Goal: Task Accomplishment & Management: Use online tool/utility

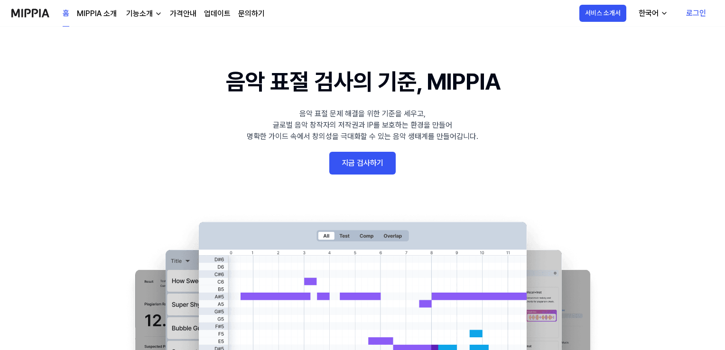
click at [361, 167] on link "지금 검사하기" at bounding box center [362, 163] width 66 height 23
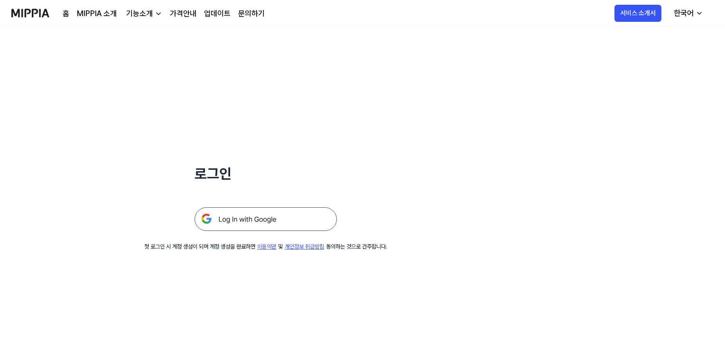
click at [239, 222] on img at bounding box center [266, 219] width 142 height 24
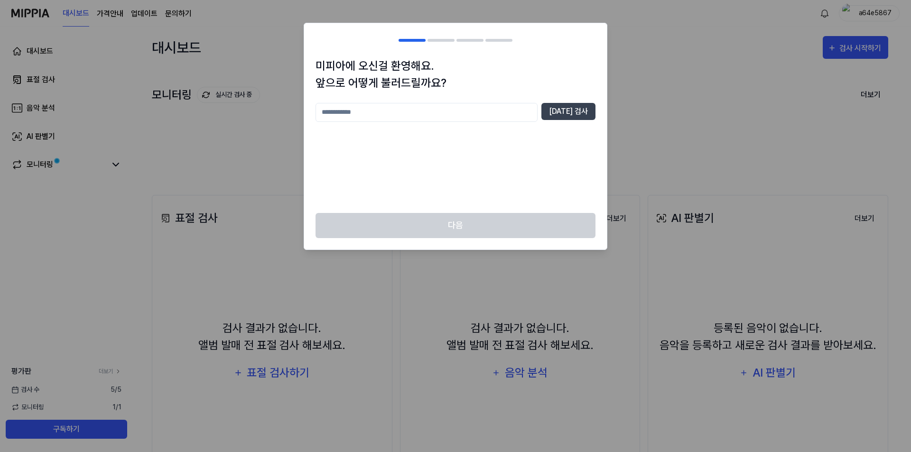
click at [406, 107] on input "text" at bounding box center [426, 112] width 222 height 19
type input "*"
type input "**"
click at [562, 111] on button "[DATE] 검사" at bounding box center [568, 111] width 54 height 17
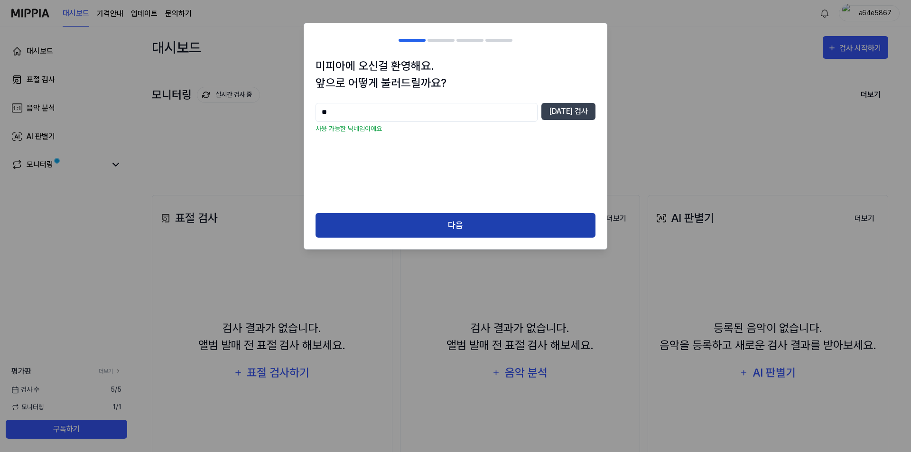
click at [398, 227] on button "다음" at bounding box center [455, 225] width 280 height 25
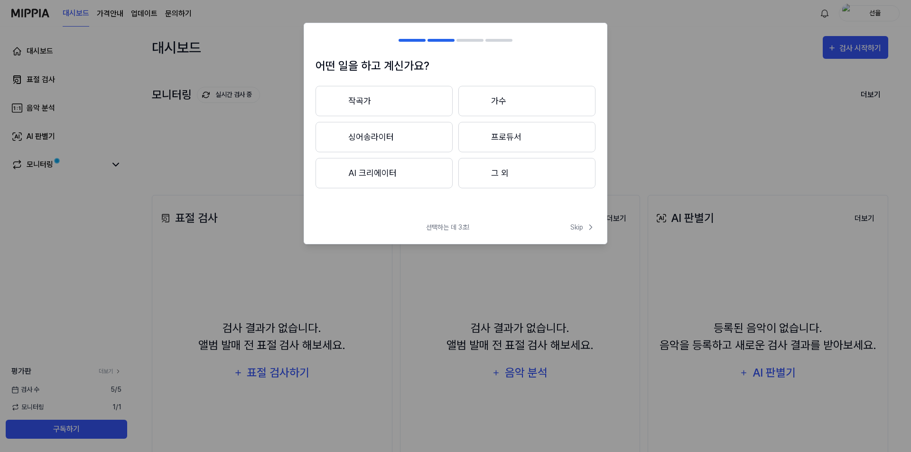
click at [419, 105] on button "작곡가" at bounding box center [383, 101] width 137 height 30
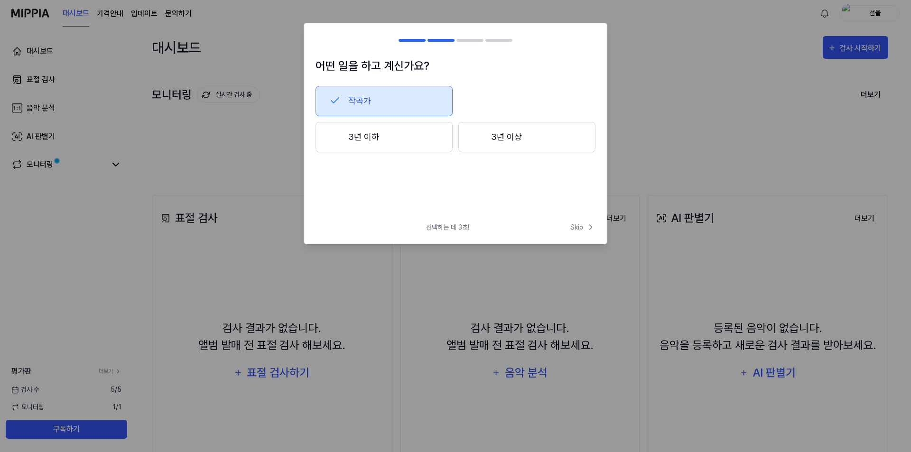
click at [381, 109] on button "작곡가" at bounding box center [383, 101] width 137 height 30
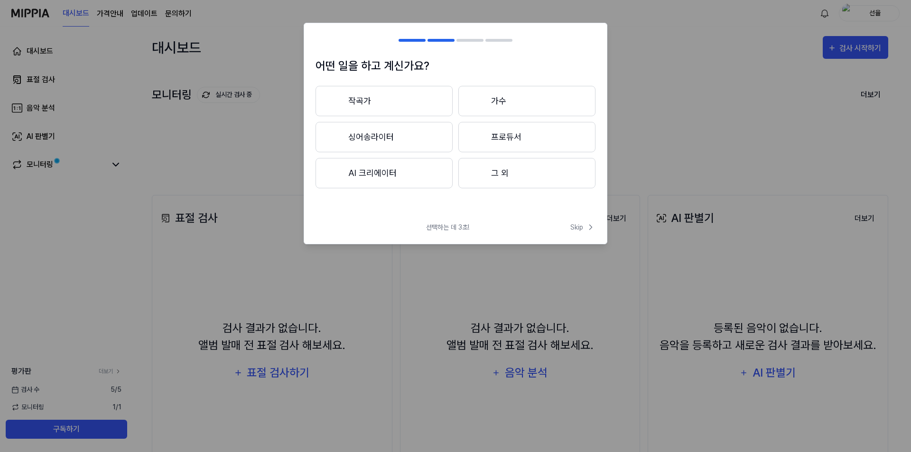
click at [379, 139] on button "싱어송라이터" at bounding box center [383, 137] width 137 height 30
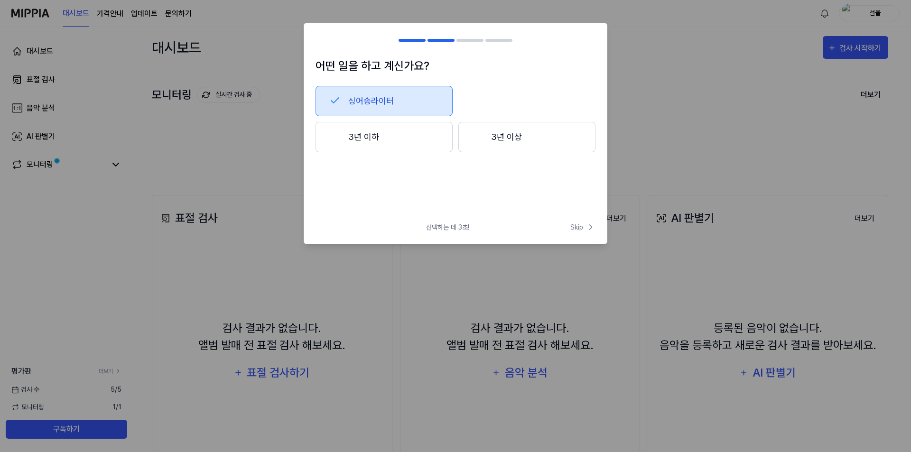
click at [473, 141] on div at bounding box center [477, 136] width 11 height 11
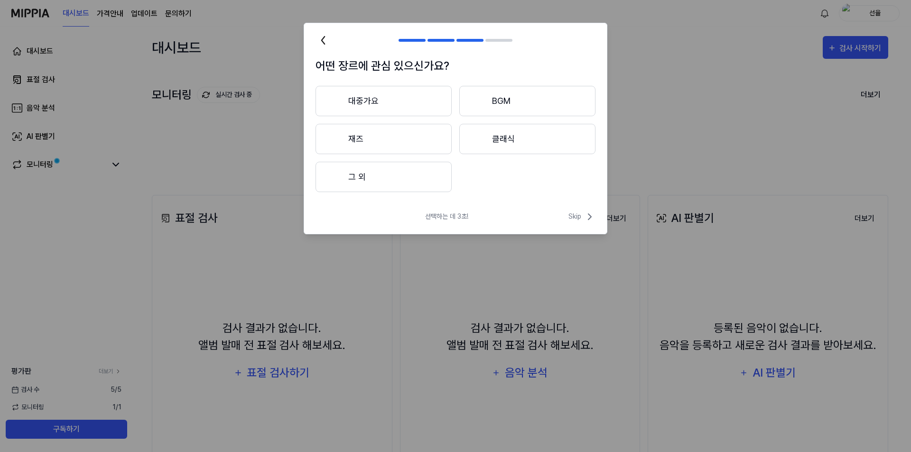
click at [398, 104] on button "대중가요" at bounding box center [383, 101] width 136 height 30
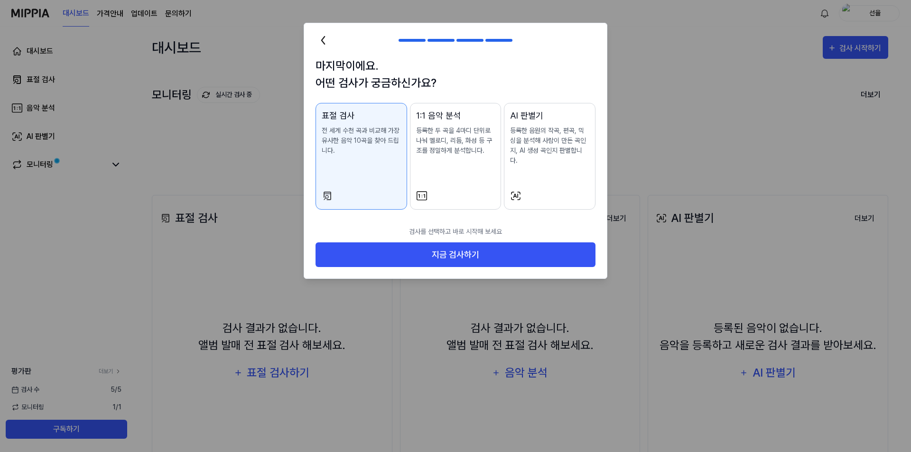
click at [447, 159] on div "1:1 음악 분석 등록한 두 곡을 4마디 단위로 나눠 멜로디, 리듬, 화성 등 구조를 정밀하게 분석합니다." at bounding box center [455, 141] width 79 height 65
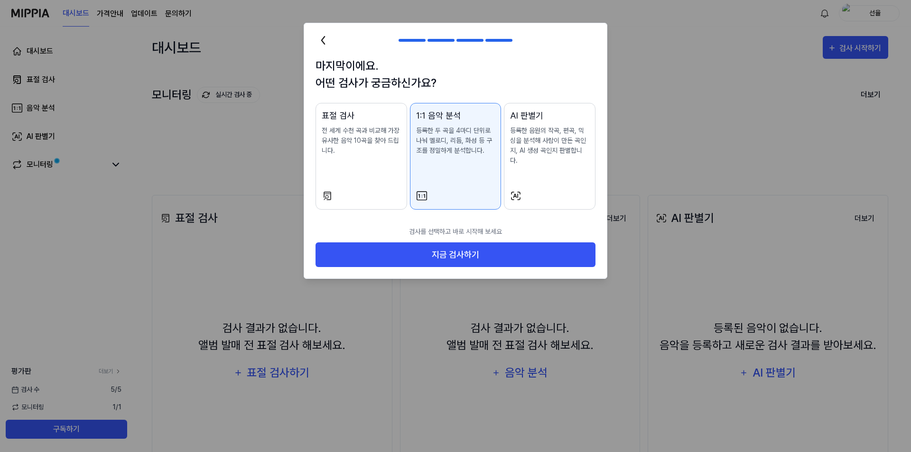
click at [541, 154] on p "등록한 음원의 작곡, 편곡, 믹싱을 분석해 사람이 만든 곡인지, AI 생성 곡인지 판별합니다." at bounding box center [549, 146] width 79 height 40
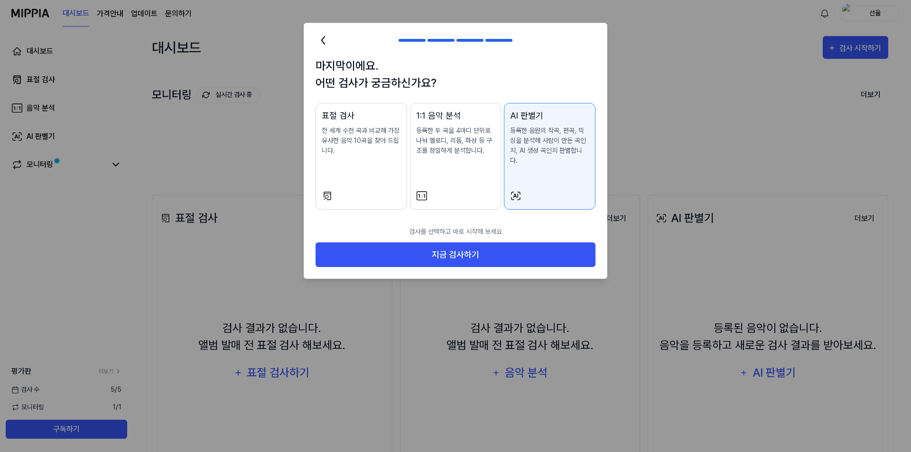
click at [466, 158] on div "1:1 음악 분석 등록한 두 곡을 4마디 단위로 나눠 멜로디, 리듬, 화성 등 구조를 정밀하게 분석합니다." at bounding box center [455, 141] width 79 height 65
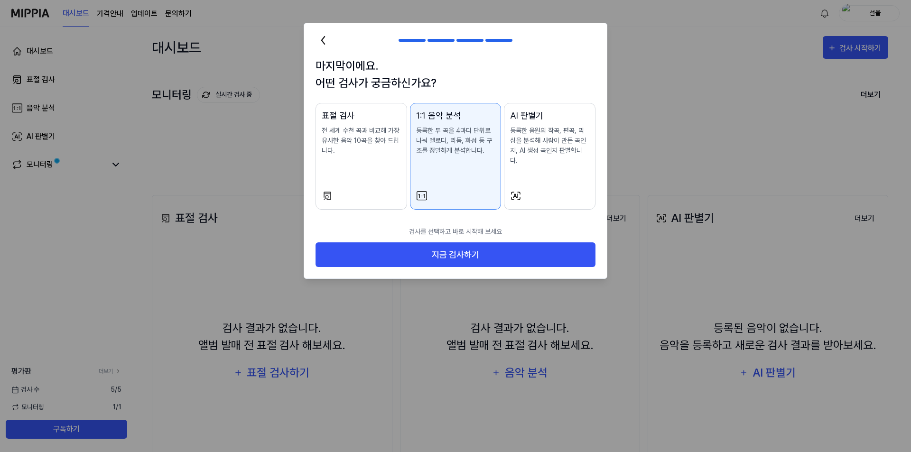
click at [375, 161] on div "표절 검사 전 세계 수천 곡과 비교해 가장 유사한 음악 10곡을 찾아 드립니다." at bounding box center [361, 141] width 79 height 65
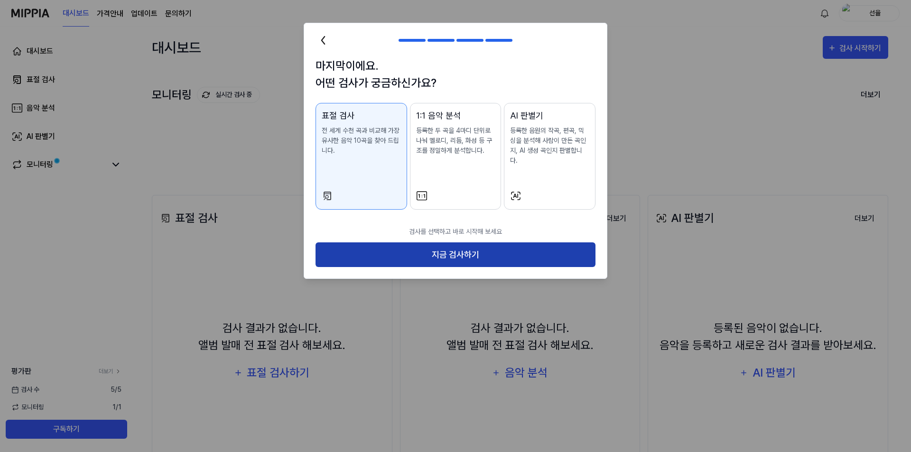
click at [412, 249] on button "지금 검사하기" at bounding box center [455, 254] width 280 height 25
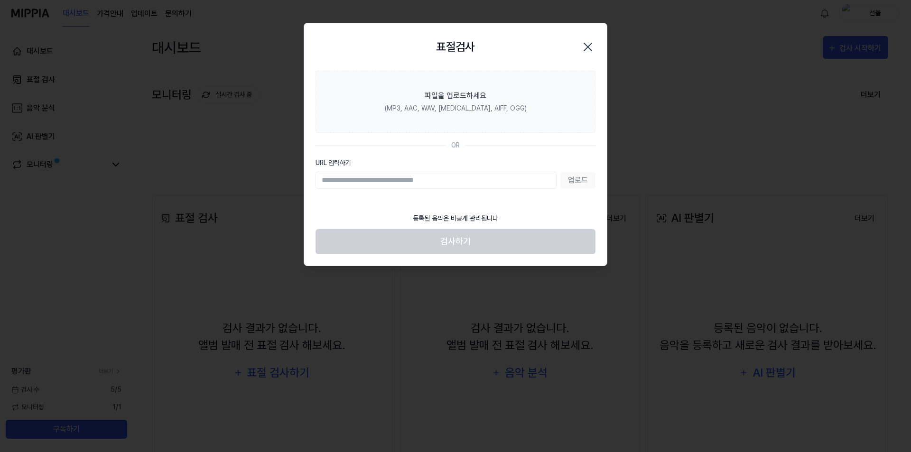
click at [586, 49] on icon "button" at bounding box center [587, 46] width 15 height 15
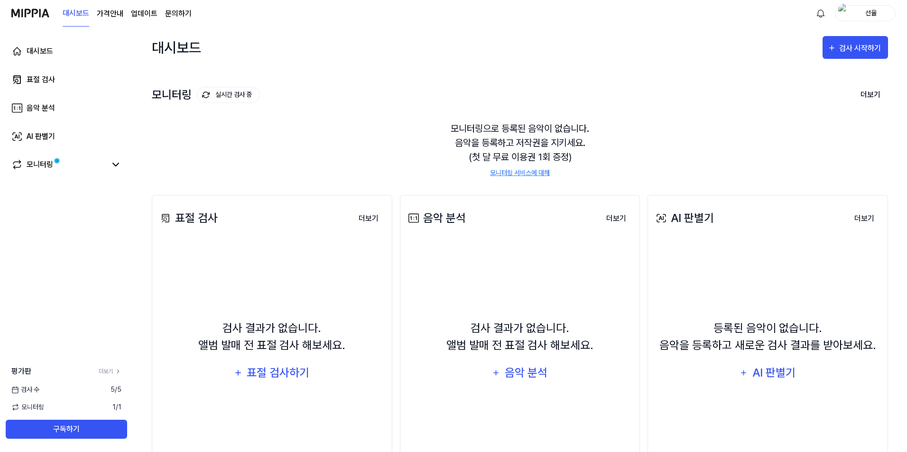
click at [246, 270] on div "검사 결과가 없습니다. 앨범 발매 전 표절 검사 해보세요. 표절 검사하기" at bounding box center [272, 352] width 228 height 211
click at [250, 370] on div "표절 검사하기" at bounding box center [278, 373] width 65 height 18
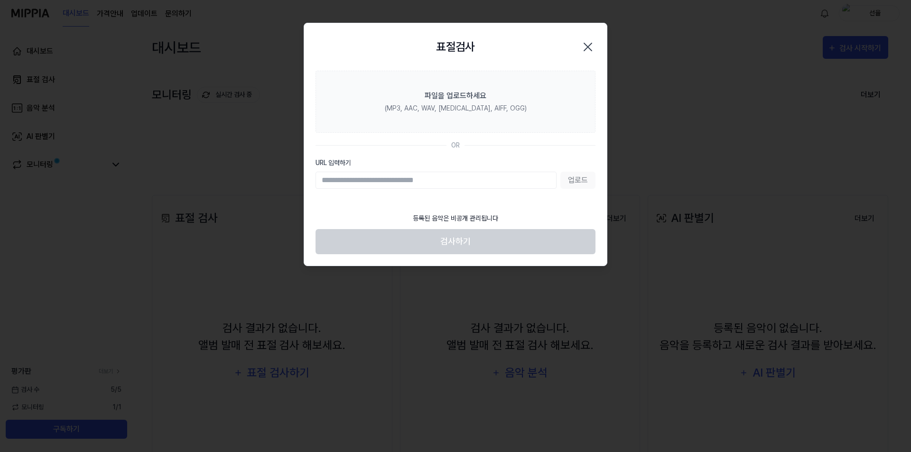
click at [364, 181] on input "URL 입력하기" at bounding box center [435, 180] width 241 height 17
click at [593, 47] on icon "button" at bounding box center [587, 46] width 15 height 15
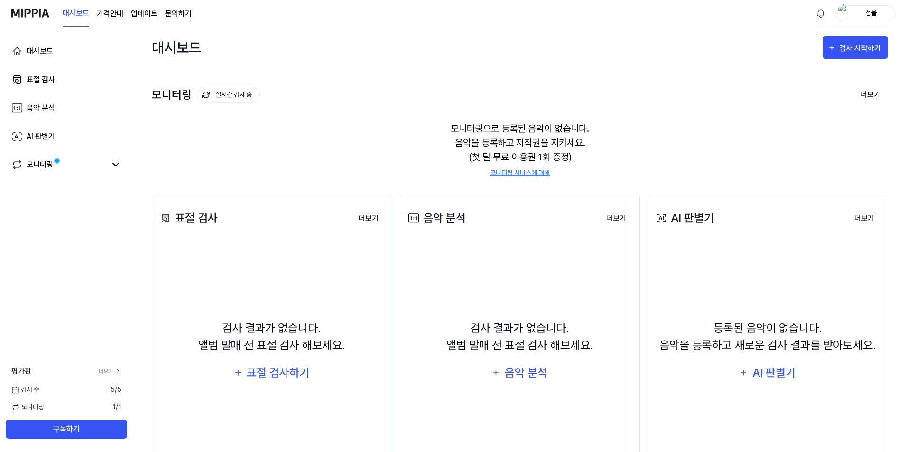
click at [558, 153] on div "모니터링으로 등록된 음악이 없습니다. 음악을 등록하고 저작권을 지키세요. (첫 달 무료 이용권 1회 증정) 모니터링 서비스에 대해" at bounding box center [520, 149] width 736 height 79
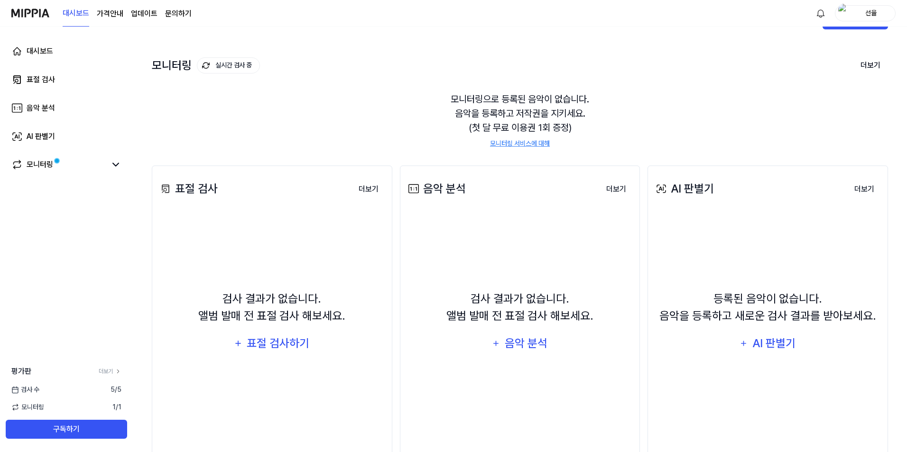
scroll to position [63, 0]
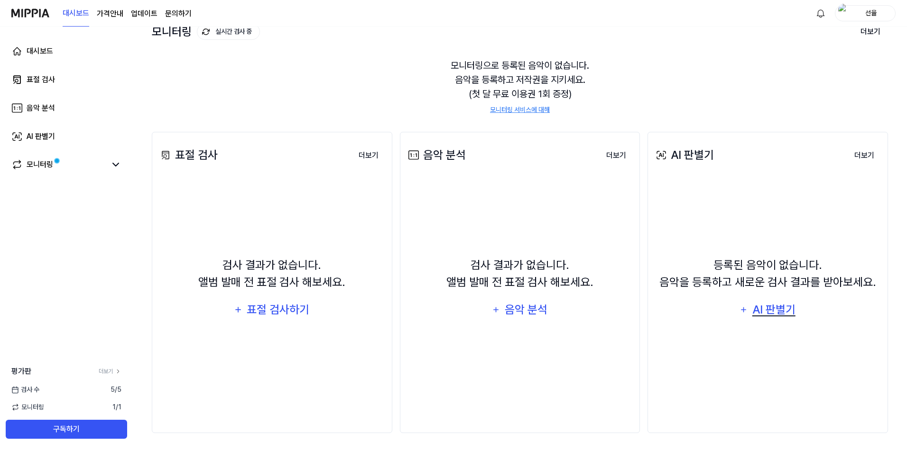
click at [765, 305] on div "AI 판별기" at bounding box center [774, 310] width 46 height 18
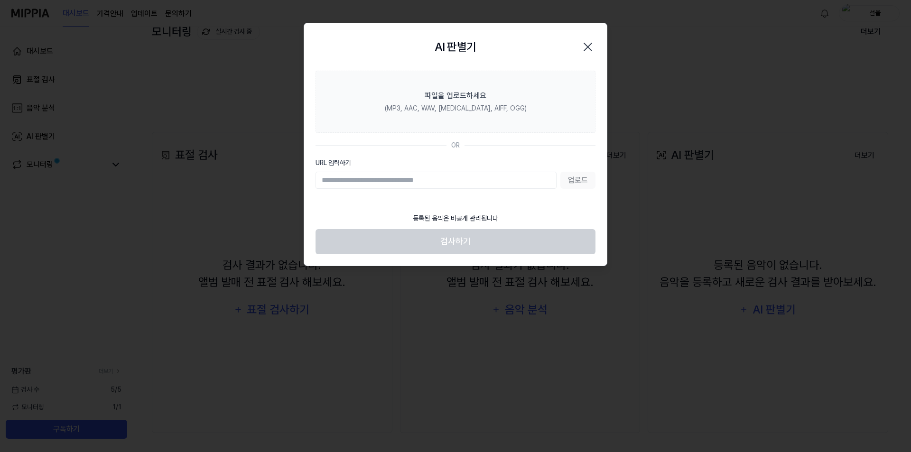
click at [436, 185] on input "URL 입력하기" at bounding box center [435, 180] width 241 height 17
drag, startPoint x: 348, startPoint y: 179, endPoint x: 454, endPoint y: 185, distance: 106.0
click at [454, 185] on input "URL 입력하기" at bounding box center [435, 180] width 241 height 17
click at [591, 44] on icon "button" at bounding box center [588, 47] width 8 height 8
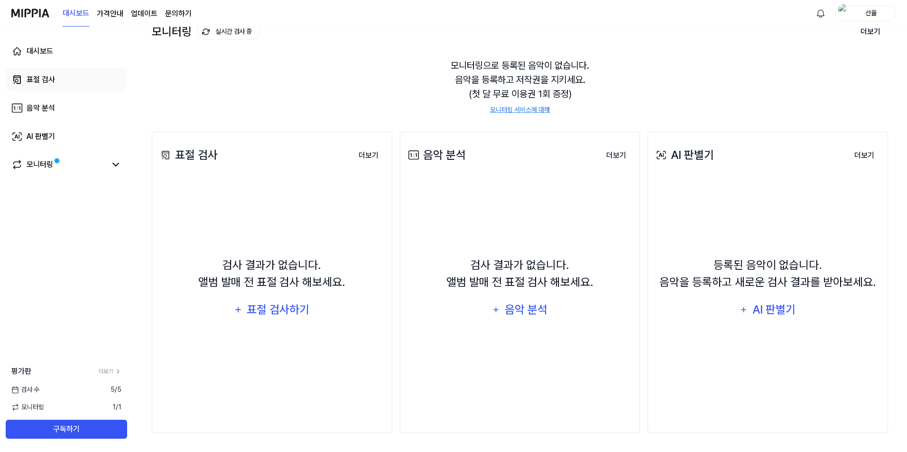
click at [46, 80] on div "표절 검사" at bounding box center [41, 79] width 28 height 11
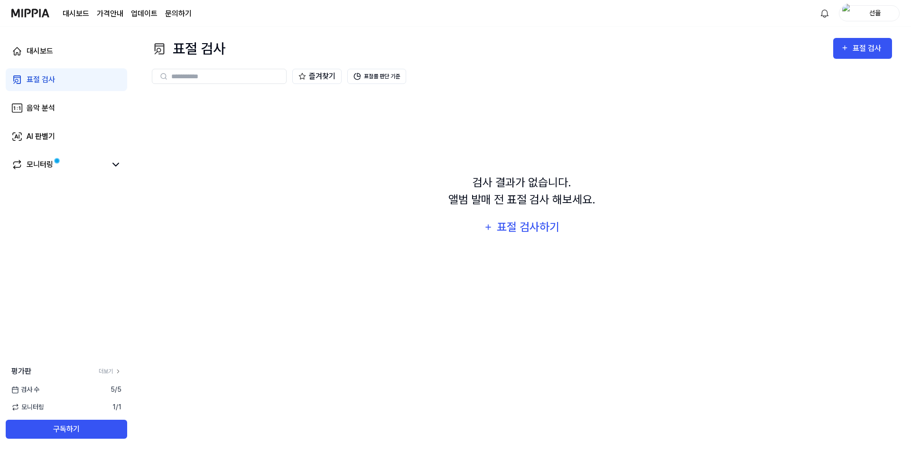
click at [350, 196] on div "검사 결과가 없습니다. 앨범 발매 전 표절 검사 해보세요. 표절 검사하기" at bounding box center [522, 206] width 740 height 226
click at [25, 108] on link "음악 분석" at bounding box center [66, 108] width 121 height 23
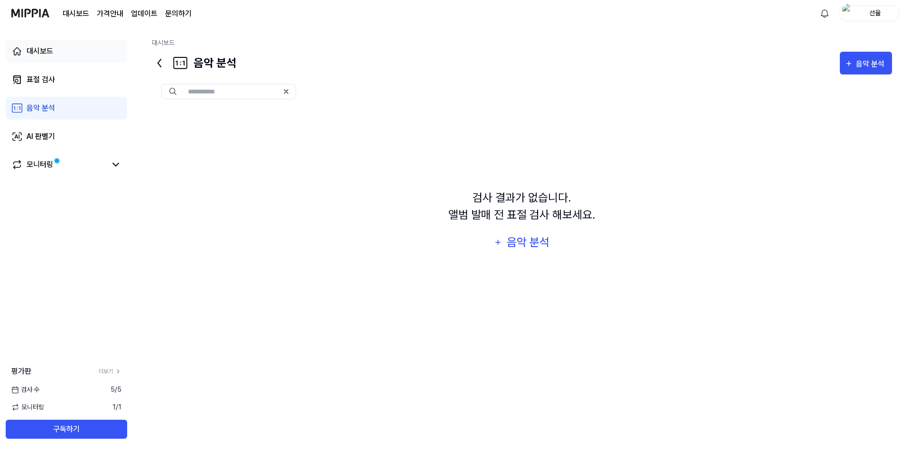
click at [36, 54] on div "대시보드" at bounding box center [40, 51] width 27 height 11
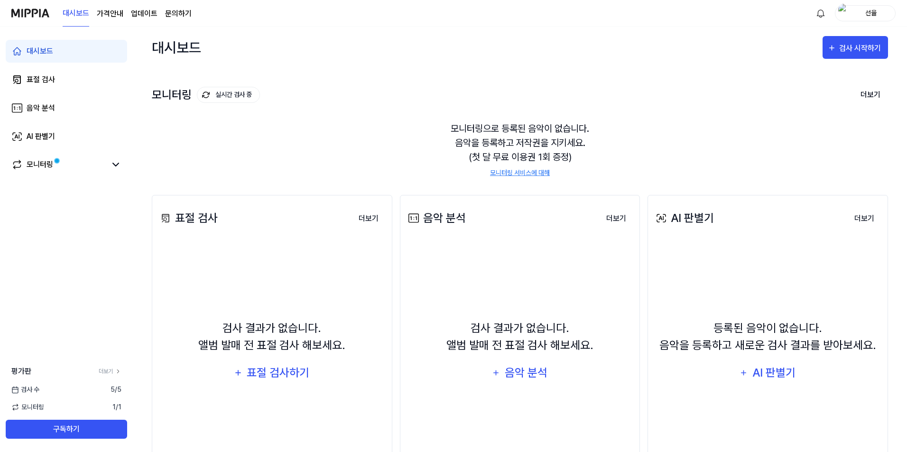
click at [463, 138] on div "모니터링으로 등록된 음악이 없습니다. 음악을 등록하고 저작권을 지키세요. (첫 달 무료 이용권 1회 증정) 모니터링 서비스에 대해" at bounding box center [520, 149] width 736 height 79
drag, startPoint x: 453, startPoint y: 150, endPoint x: 605, endPoint y: 156, distance: 152.4
click at [605, 156] on div "모니터링으로 등록된 음악이 없습니다. 음악을 등록하고 저작권을 지키세요. (첫 달 무료 이용권 1회 증정) 모니터링 서비스에 대해" at bounding box center [520, 149] width 736 height 79
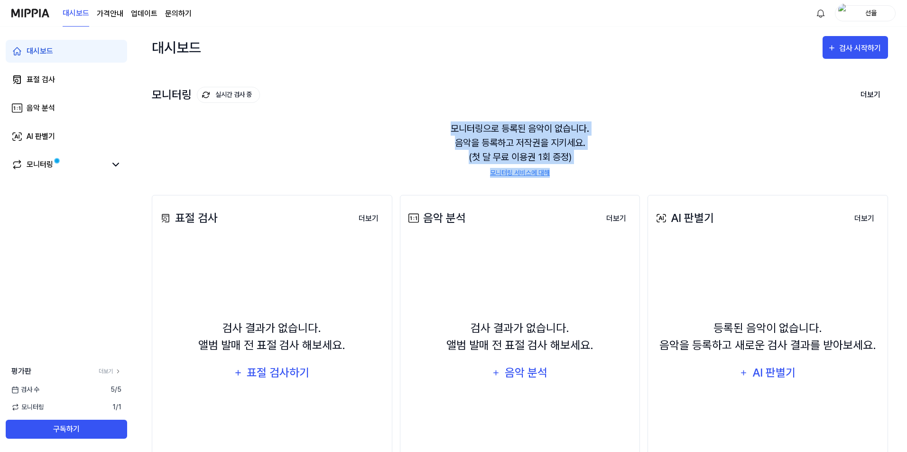
drag, startPoint x: 535, startPoint y: 153, endPoint x: 413, endPoint y: 125, distance: 125.1
click at [413, 125] on div "모니터링으로 등록된 음악이 없습니다. 음악을 등록하고 저작권을 지키세요. (첫 달 무료 이용권 1회 증정) 모니터링 서비스에 대해" at bounding box center [520, 149] width 736 height 79
click at [411, 129] on div "모니터링으로 등록된 음악이 없습니다. 음악을 등록하고 저작권을 지키세요. (첫 달 무료 이용권 1회 증정) 모니터링 서비스에 대해" at bounding box center [520, 149] width 736 height 79
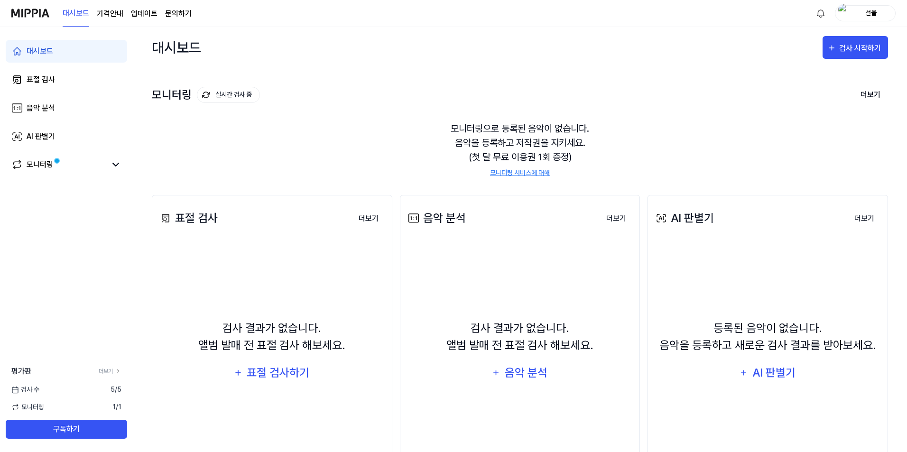
click at [108, 17] on page\) "가격안내" at bounding box center [110, 13] width 27 height 11
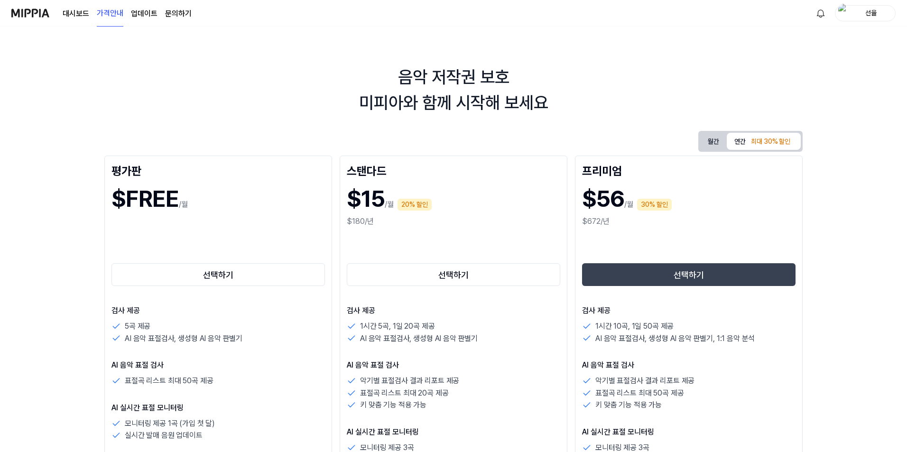
click at [74, 9] on link "대시보드" at bounding box center [76, 13] width 27 height 11
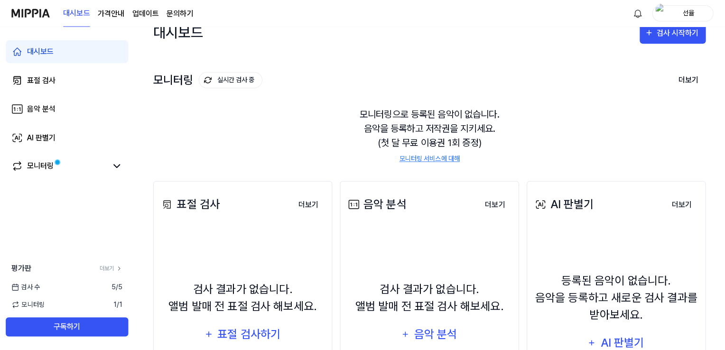
scroll to position [15, 0]
